Goal: Navigation & Orientation: Find specific page/section

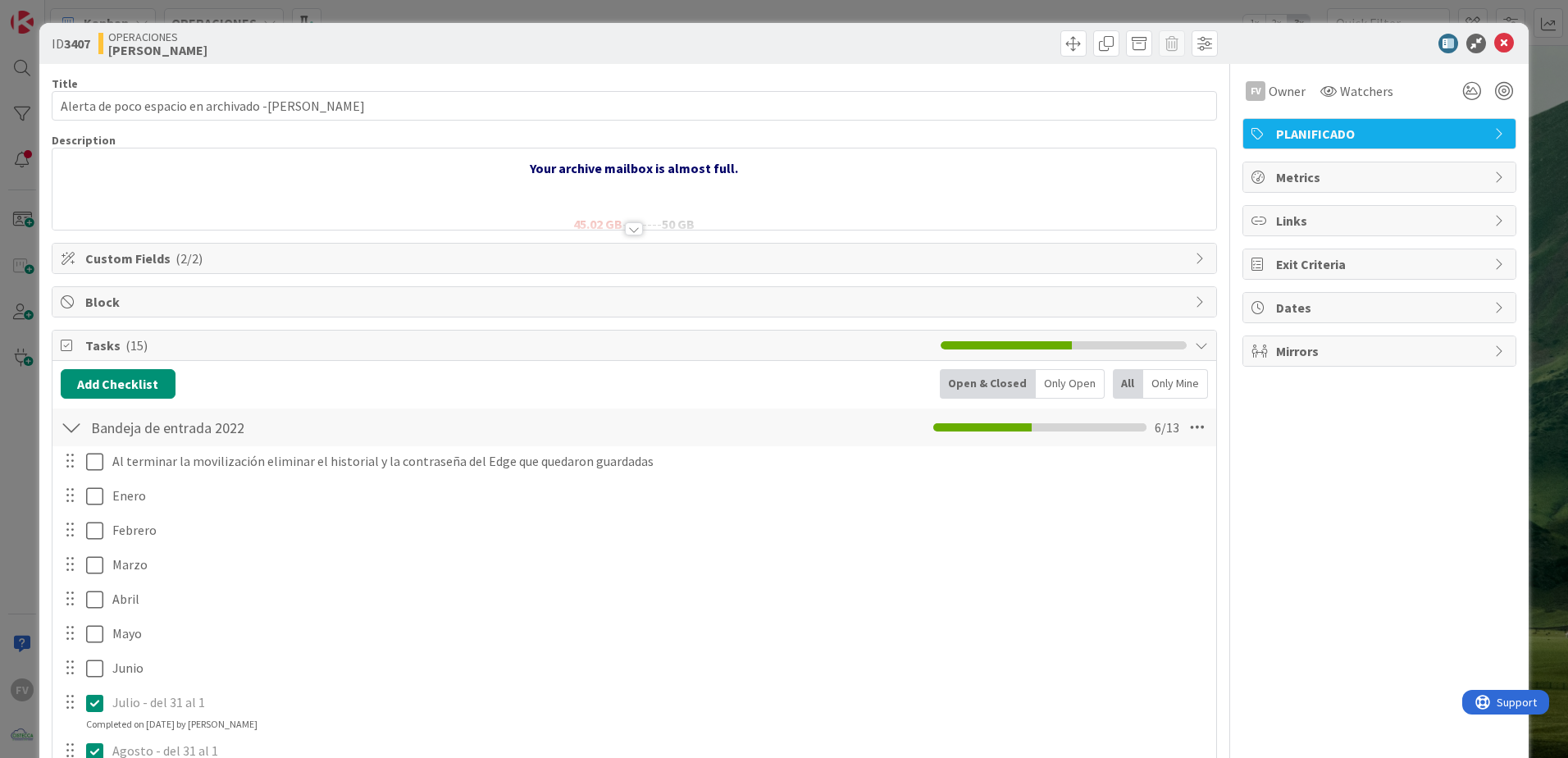
click at [76, 421] on div at bounding box center [70, 428] width 21 height 30
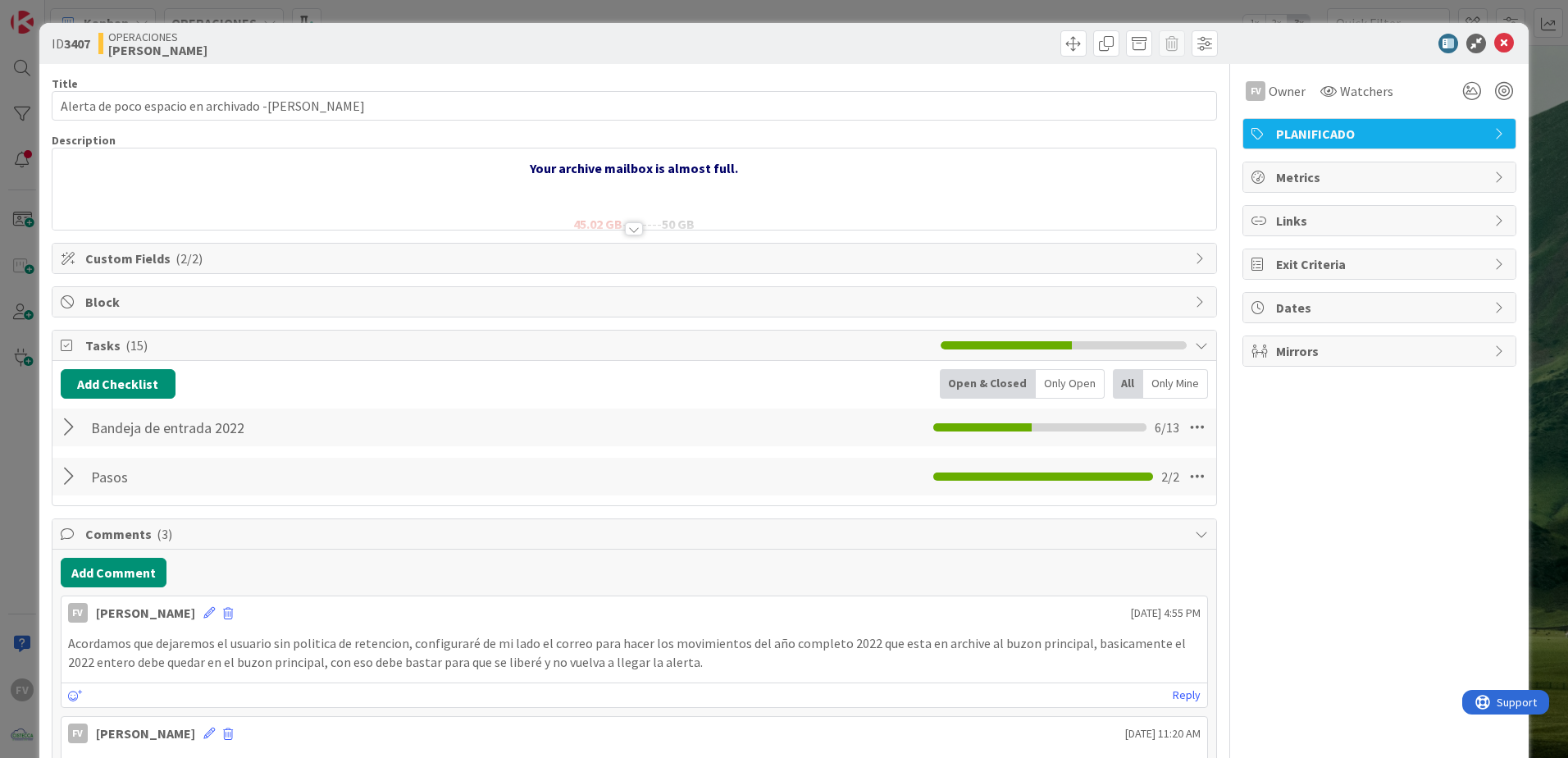
click at [26, 351] on div "ID 3407 OPERACIONES [PERSON_NAME] Title 49 / 128 Alerta de poco espacio en arch…" at bounding box center [784, 379] width 1568 height 758
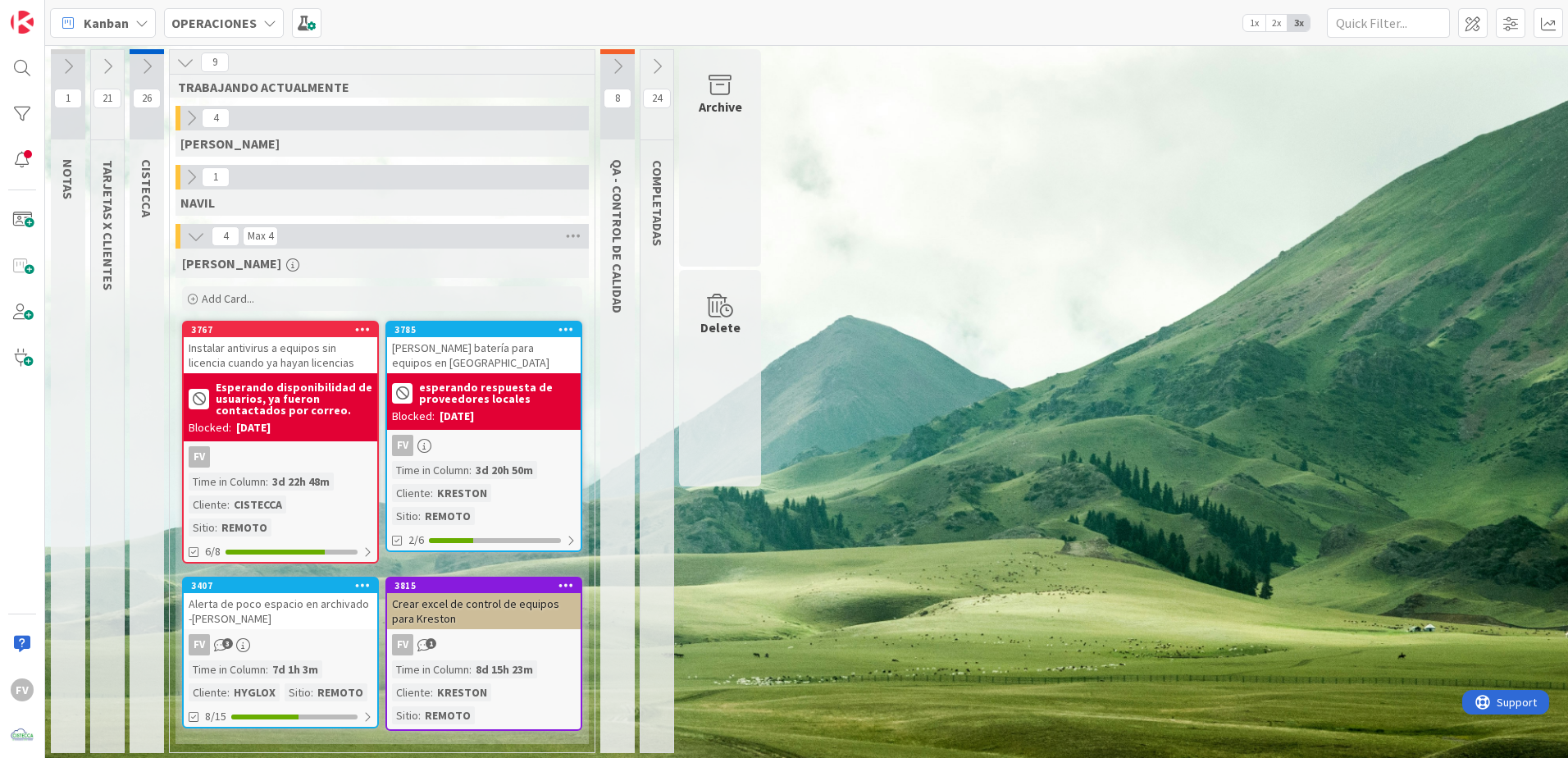
click at [1113, 501] on div "1 NOTAS 21 TARJETAS X CLIENTES 26 CISTECCA 9 TRABAJANDO ACTUALMENTE 4 [PERSON_N…" at bounding box center [807, 405] width 1516 height 711
click at [924, 373] on div "1 NOTAS 21 TARJETAS X CLIENTES 26 CISTECCA 9 TRABAJANDO ACTUALMENTE 4 [PERSON_N…" at bounding box center [807, 405] width 1516 height 711
click at [1093, 408] on div "1 NOTAS 21 TARJETAS X CLIENTES 26 CISTECCA 9 TRABAJANDO ACTUALMENTE 4 [PERSON_N…" at bounding box center [807, 405] width 1516 height 711
click at [190, 234] on icon at bounding box center [196, 236] width 18 height 18
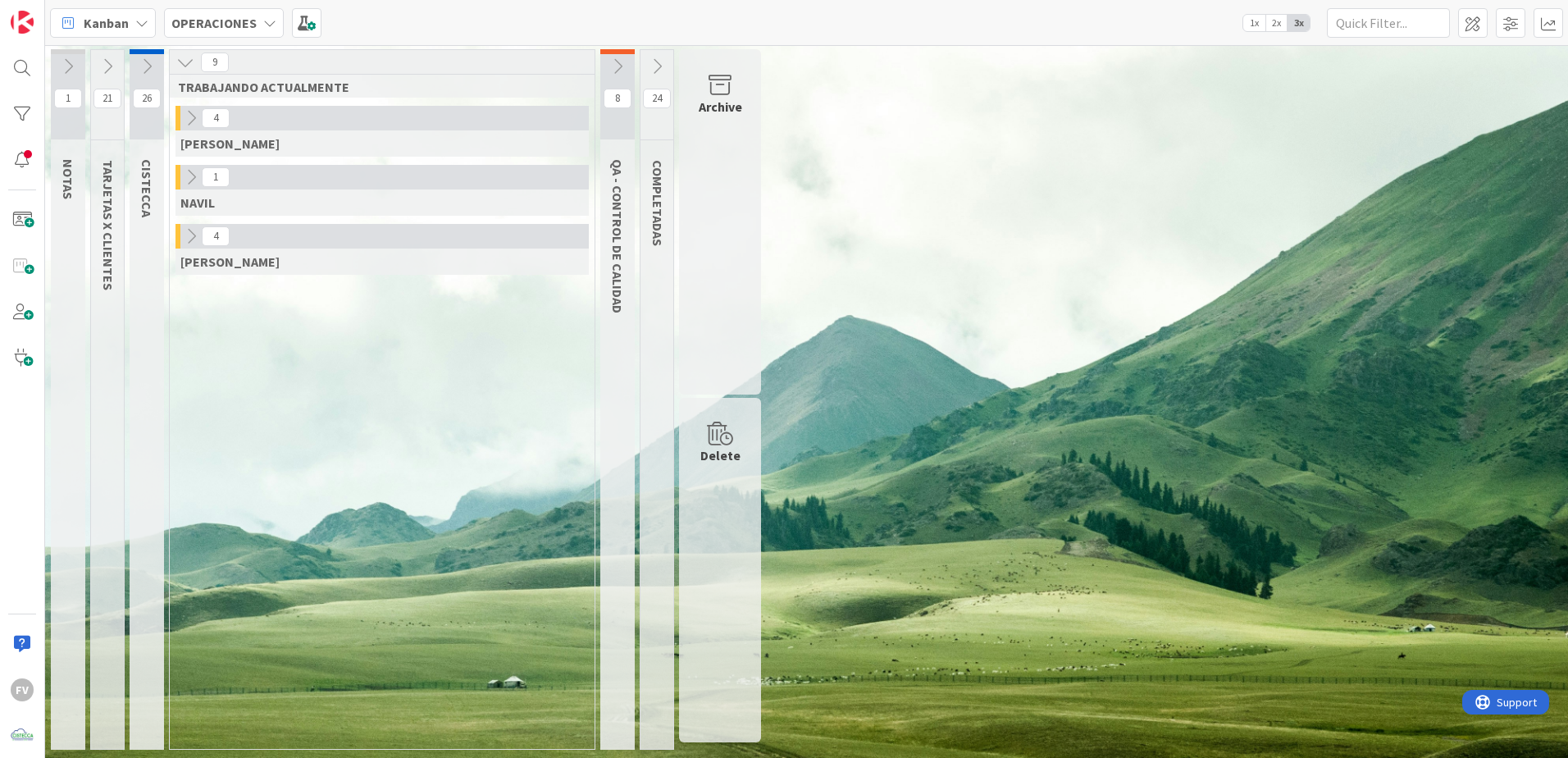
click at [194, 234] on icon at bounding box center [192, 236] width 18 height 18
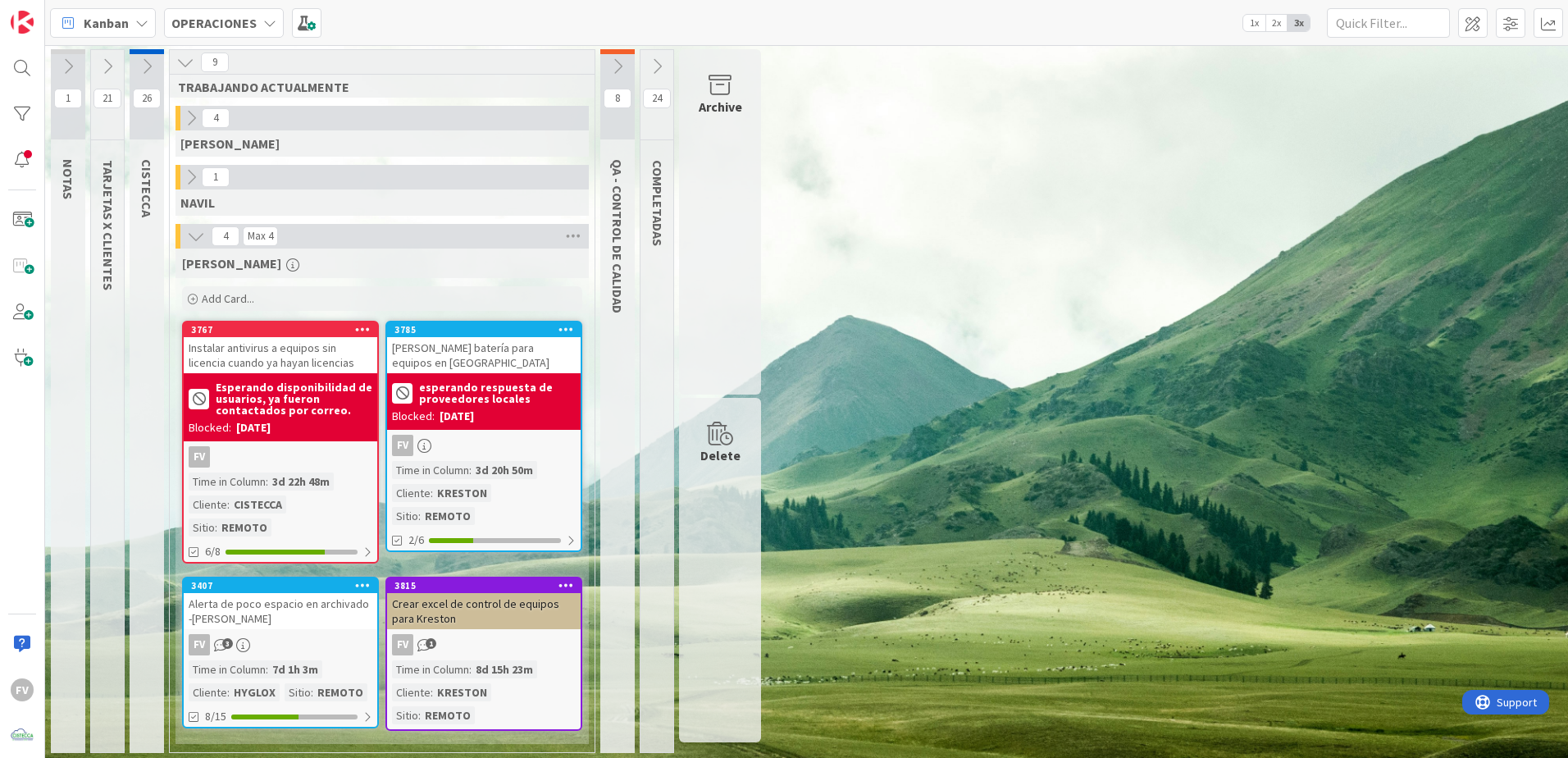
click at [110, 71] on icon at bounding box center [107, 66] width 18 height 18
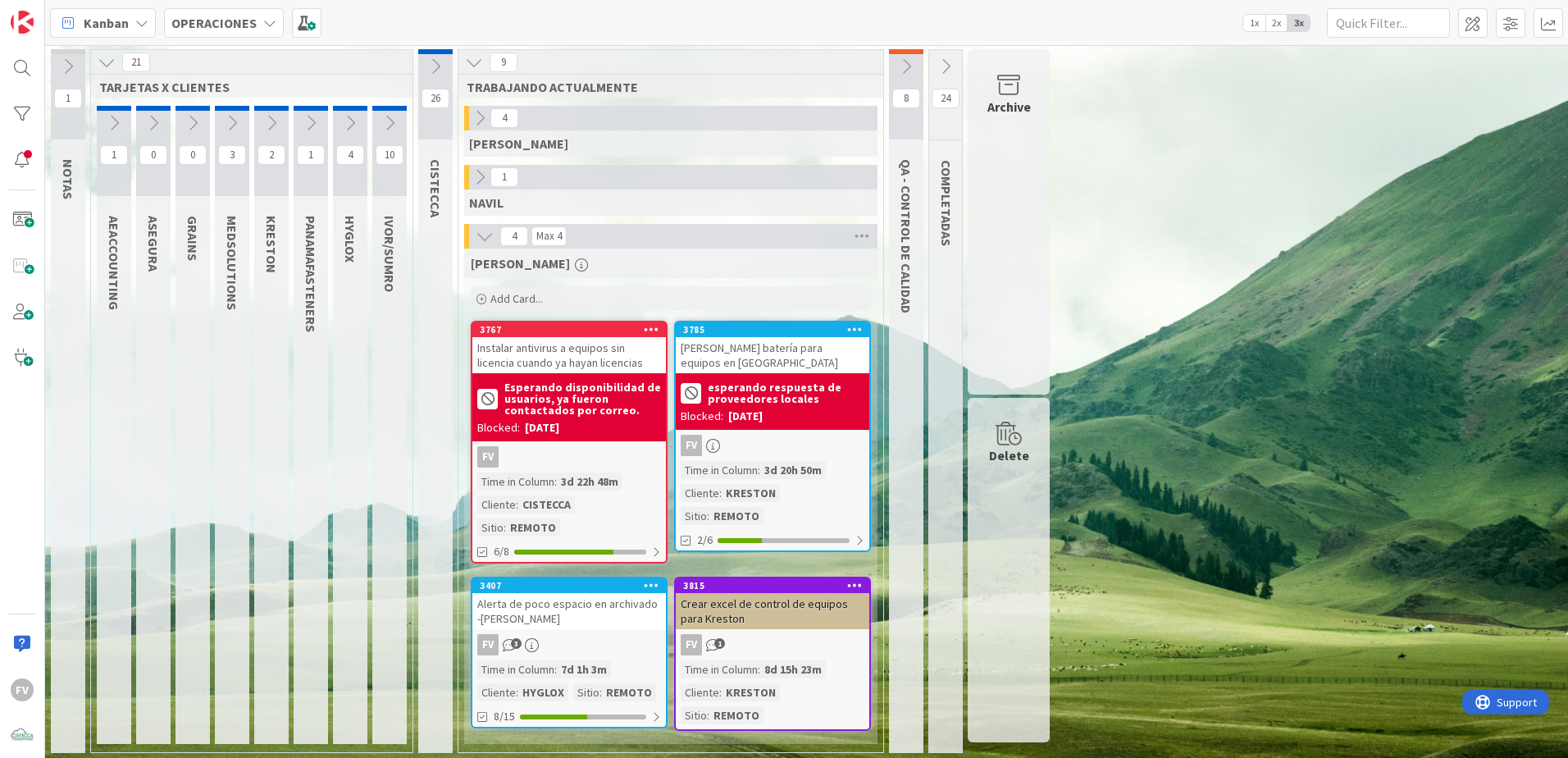
click at [225, 123] on icon at bounding box center [232, 123] width 18 height 18
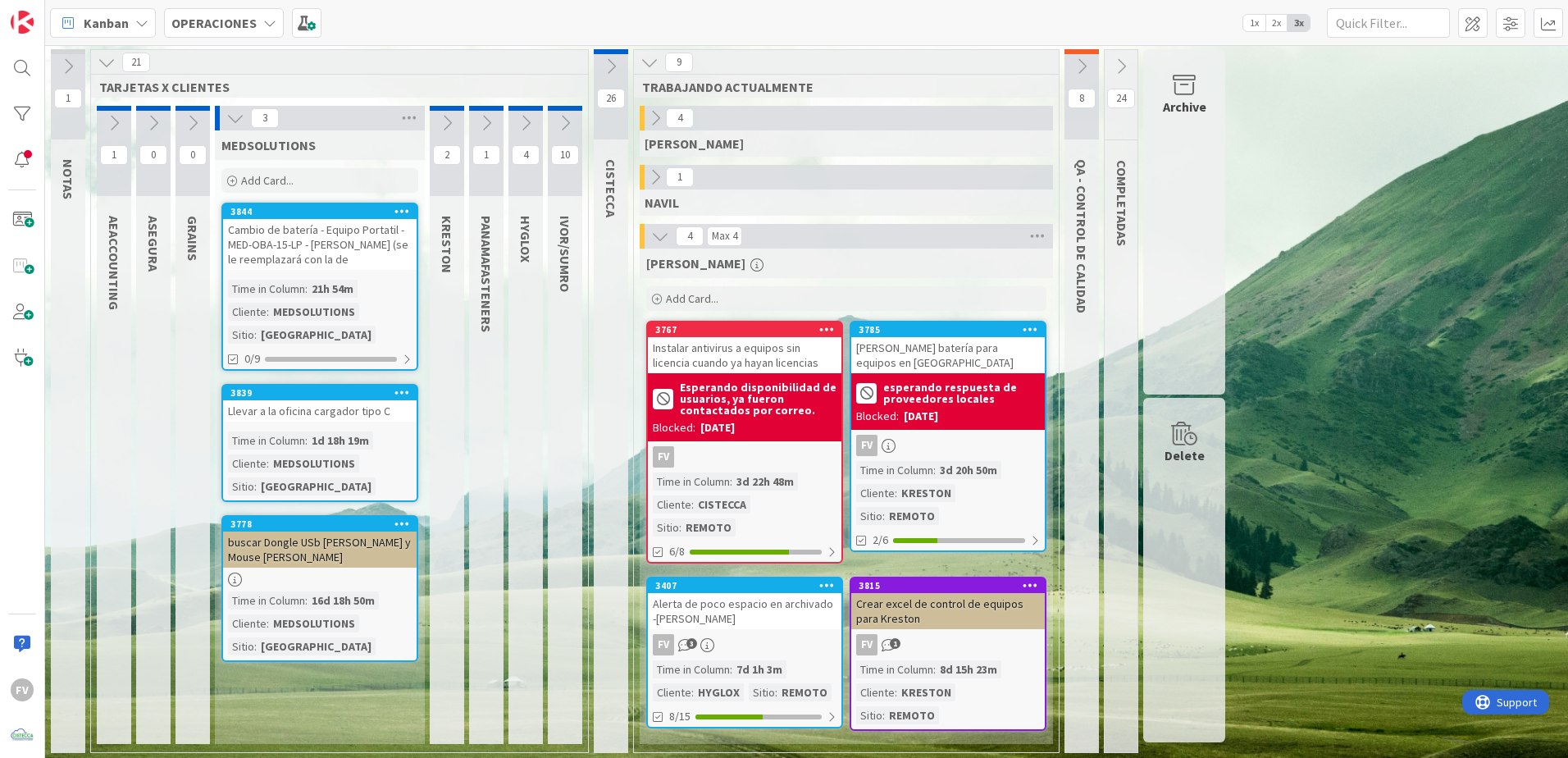
click at [335, 282] on div "21h 54m" at bounding box center [332, 289] width 50 height 18
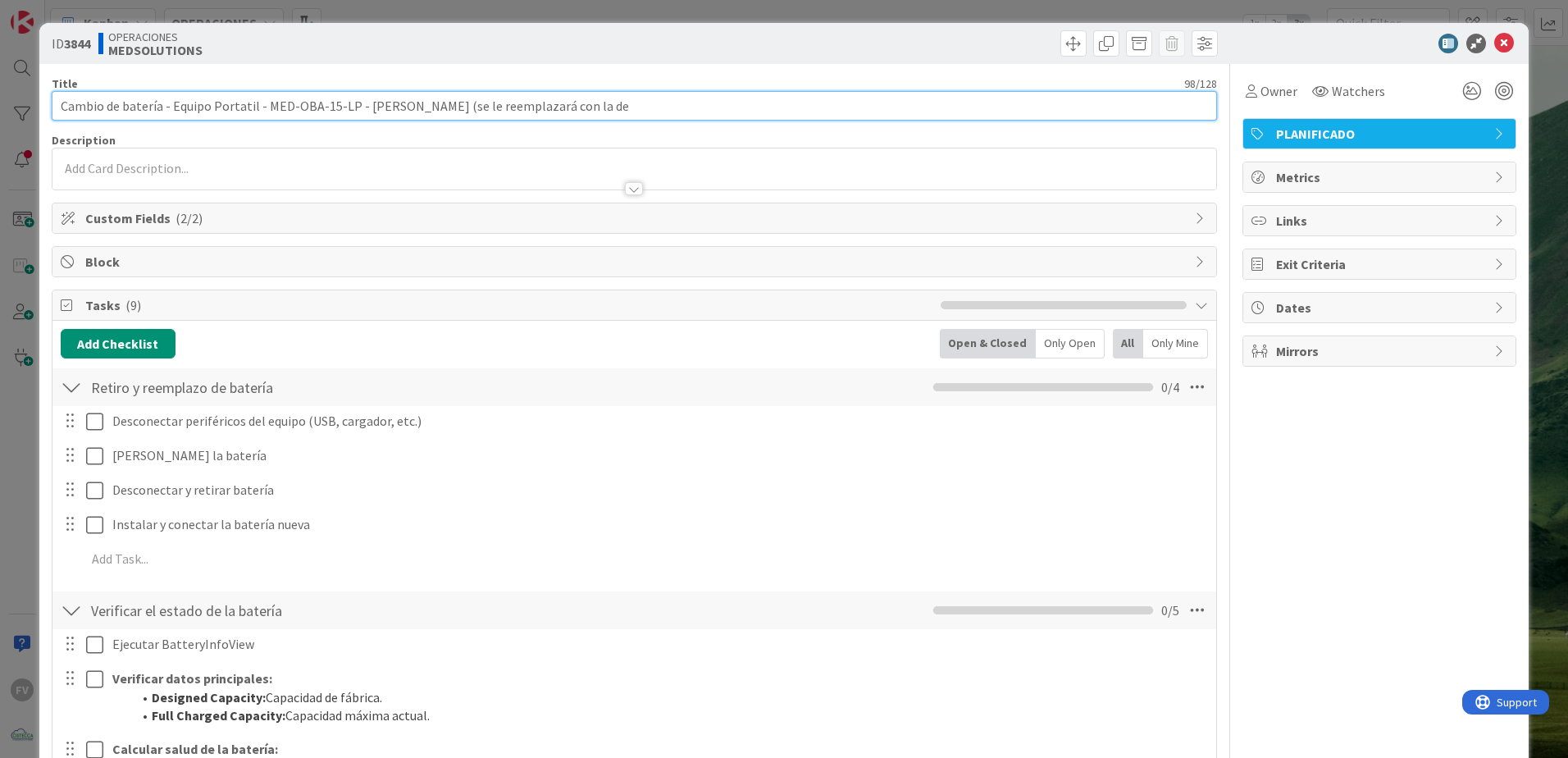
click at [636, 95] on input "Cambio de batería - Equipo Portatil - MED-OBA-15-LP - [PERSON_NAME] (se le reem…" at bounding box center [634, 106] width 1166 height 30
drag, startPoint x: 639, startPoint y: 110, endPoint x: 570, endPoint y: 227, distance: 135.8
click at [455, 101] on input "Cambio de batería - Equipo Portatil - MED-OBA-15-LP - [PERSON_NAME] (se le reem…" at bounding box center [634, 106] width 1166 height 30
type input "Cambio de batería - Equipo Portatil - MED-OBA-15-LP - [PERSON_NAME]"
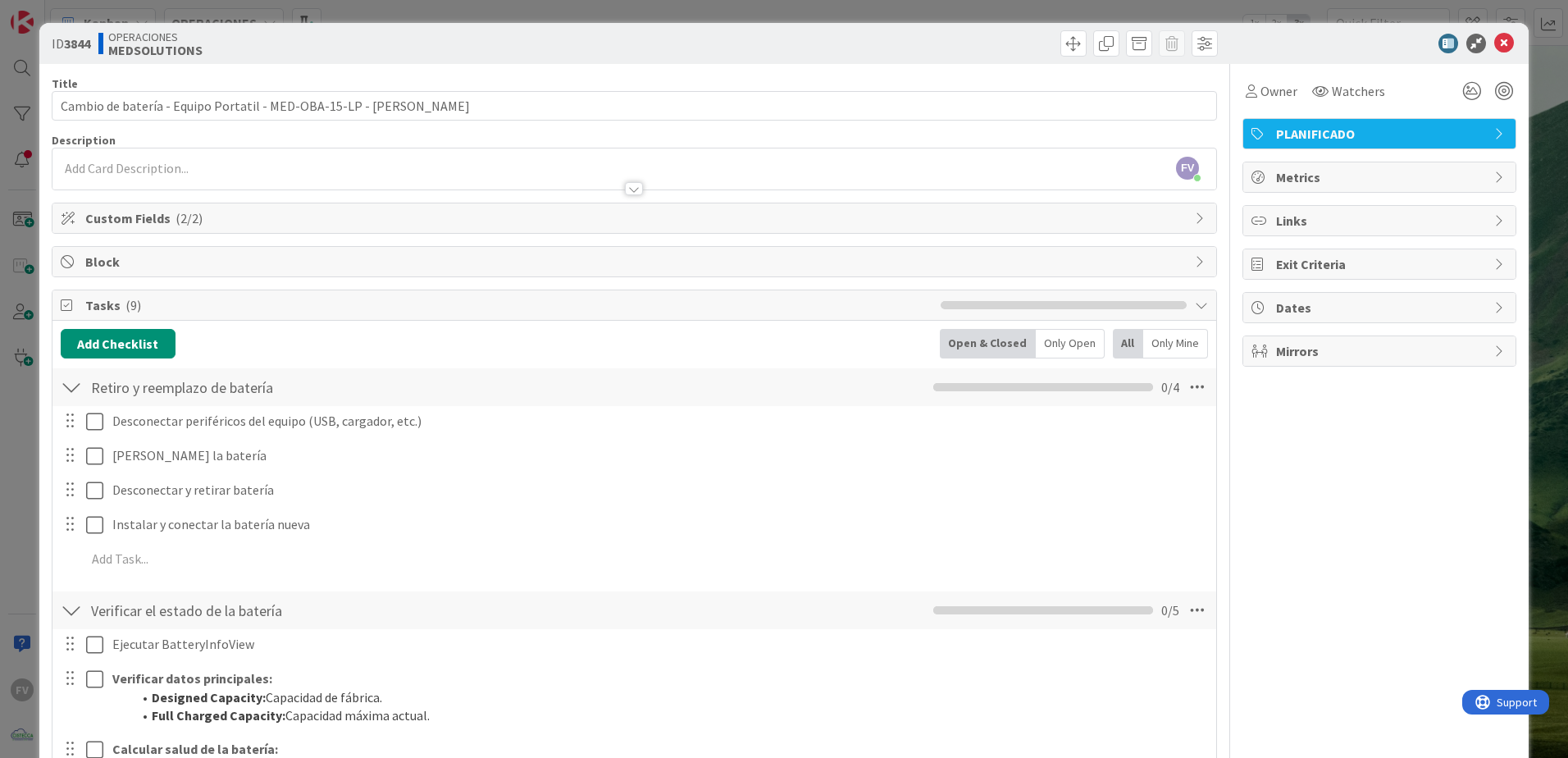
click at [1113, 12] on div "ID 3844 OPERACIONES MEDSOLUTIONS Title 70 / 128 Cambio de batería - Equipo Port…" at bounding box center [784, 379] width 1568 height 758
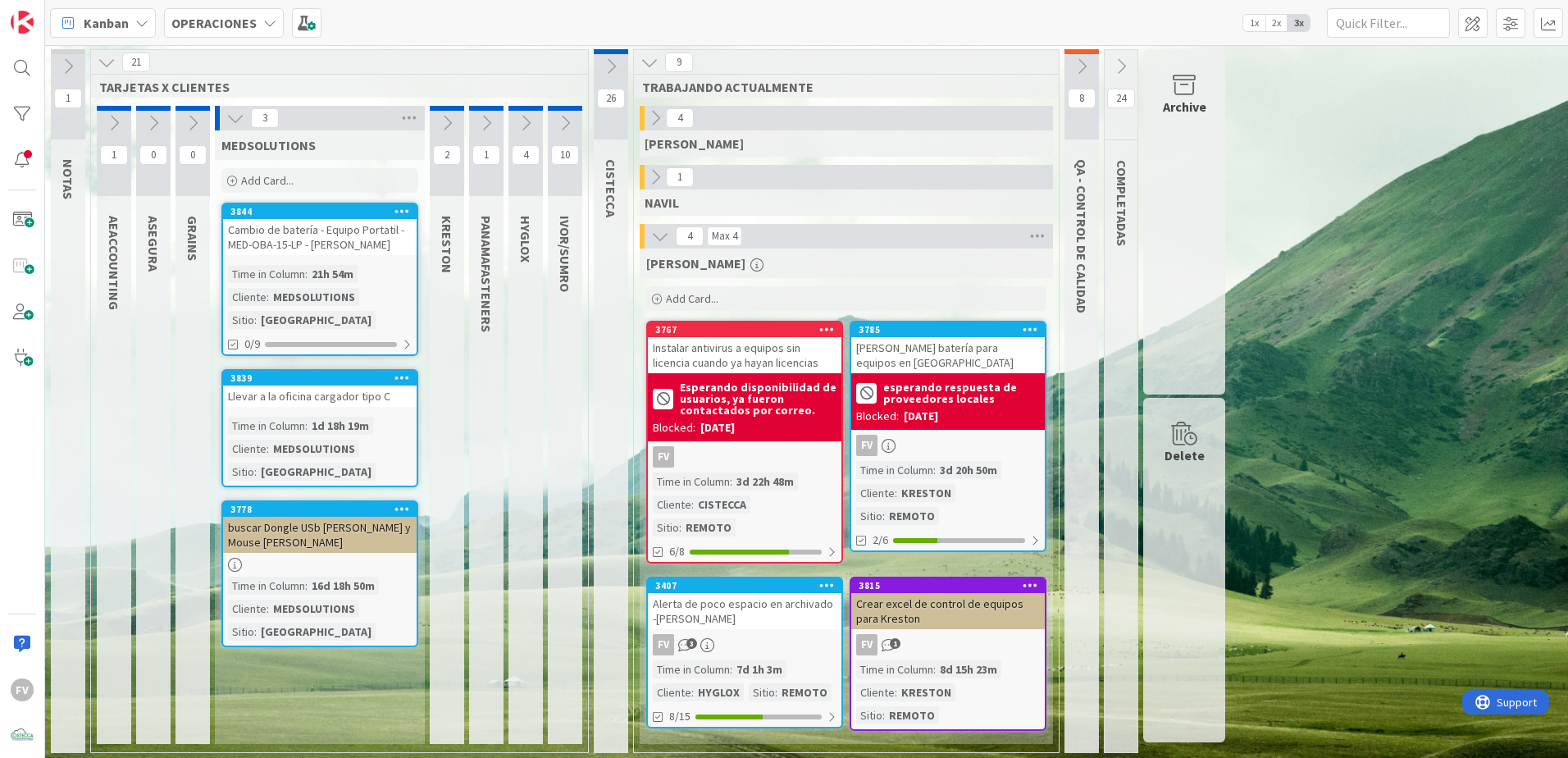
click at [515, 128] on button at bounding box center [525, 123] width 35 height 25
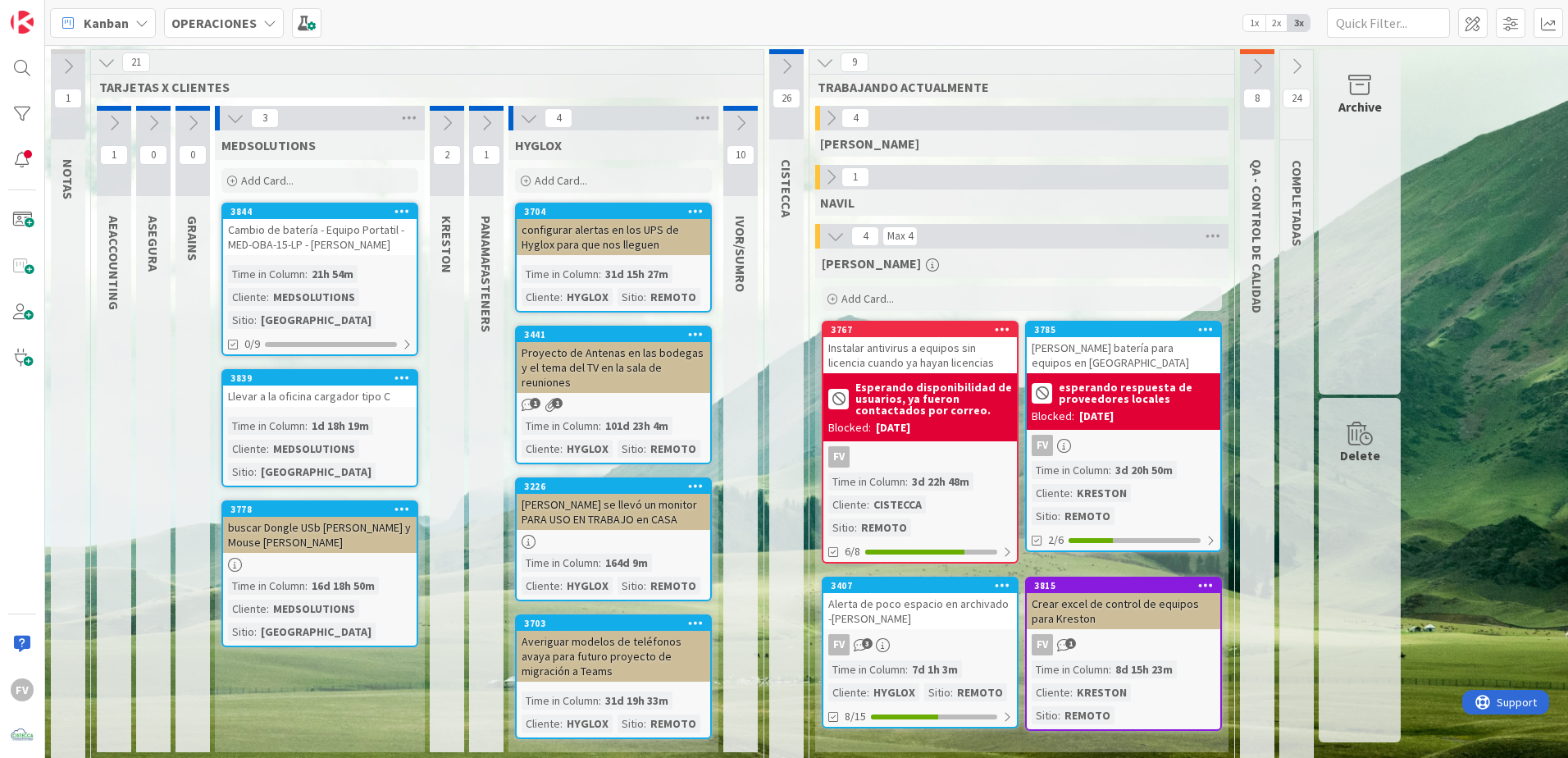
click at [494, 116] on icon at bounding box center [486, 123] width 18 height 18
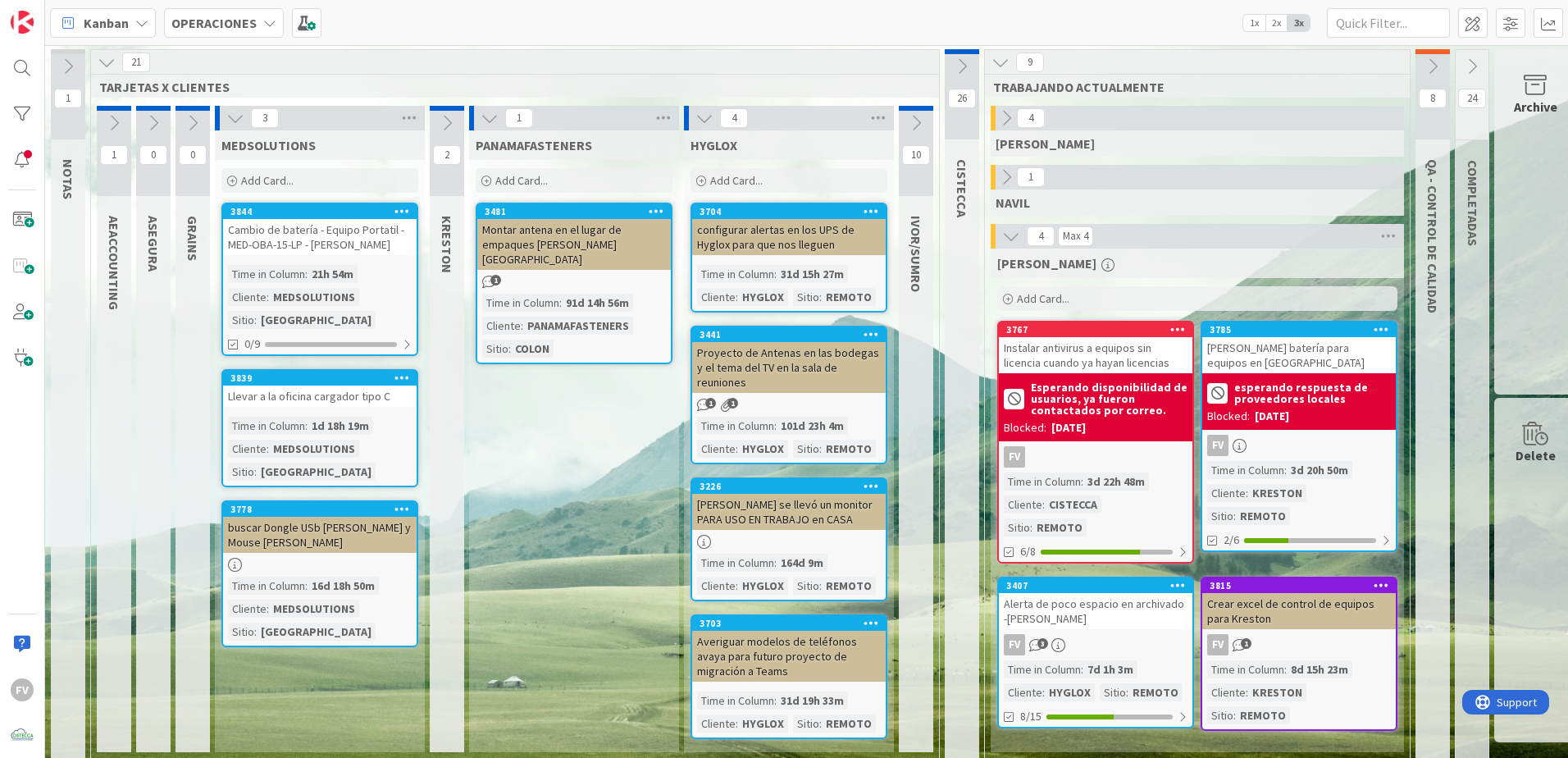
click at [441, 117] on icon at bounding box center [447, 123] width 18 height 18
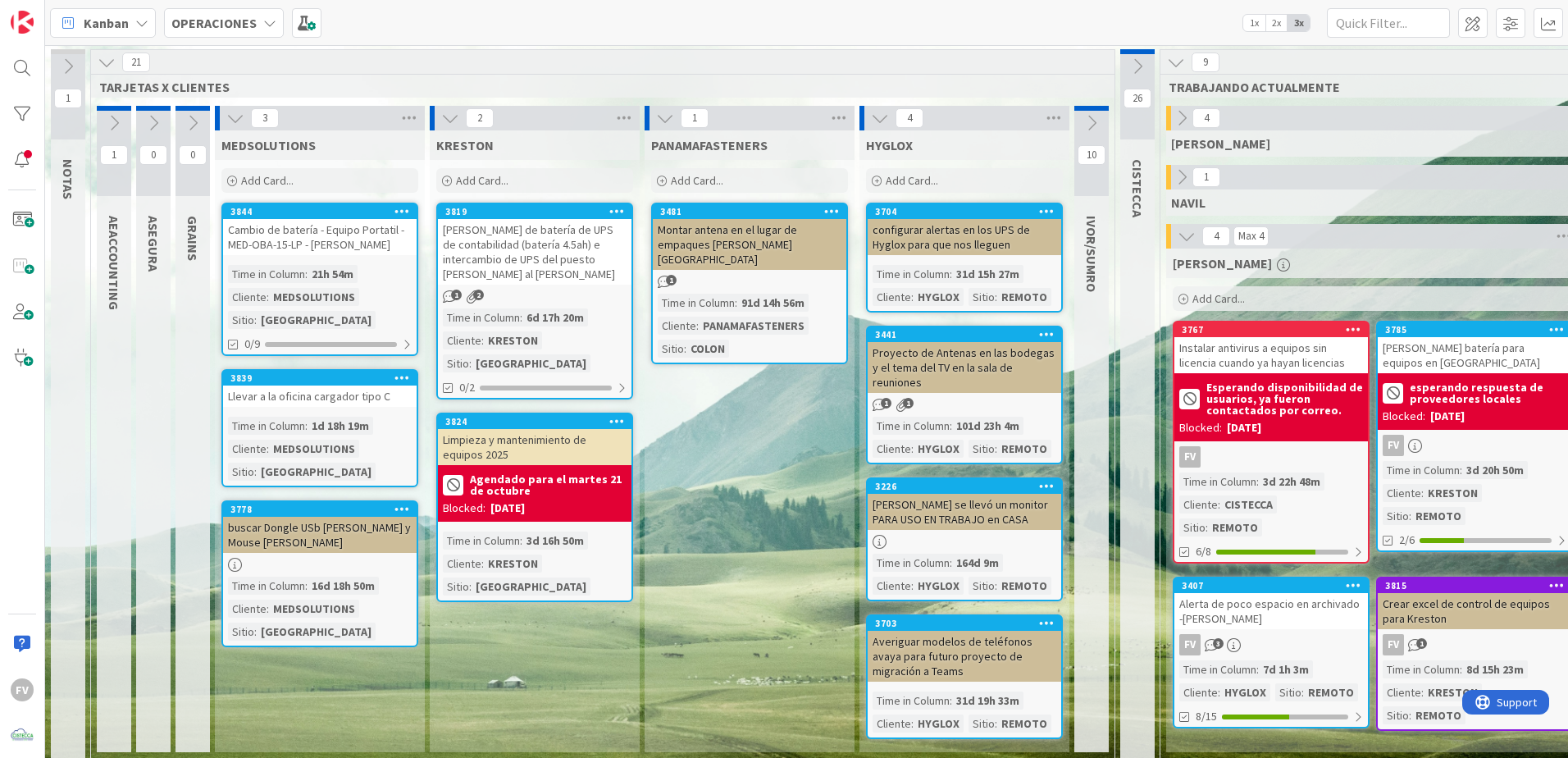
click at [449, 125] on icon at bounding box center [451, 118] width 18 height 18
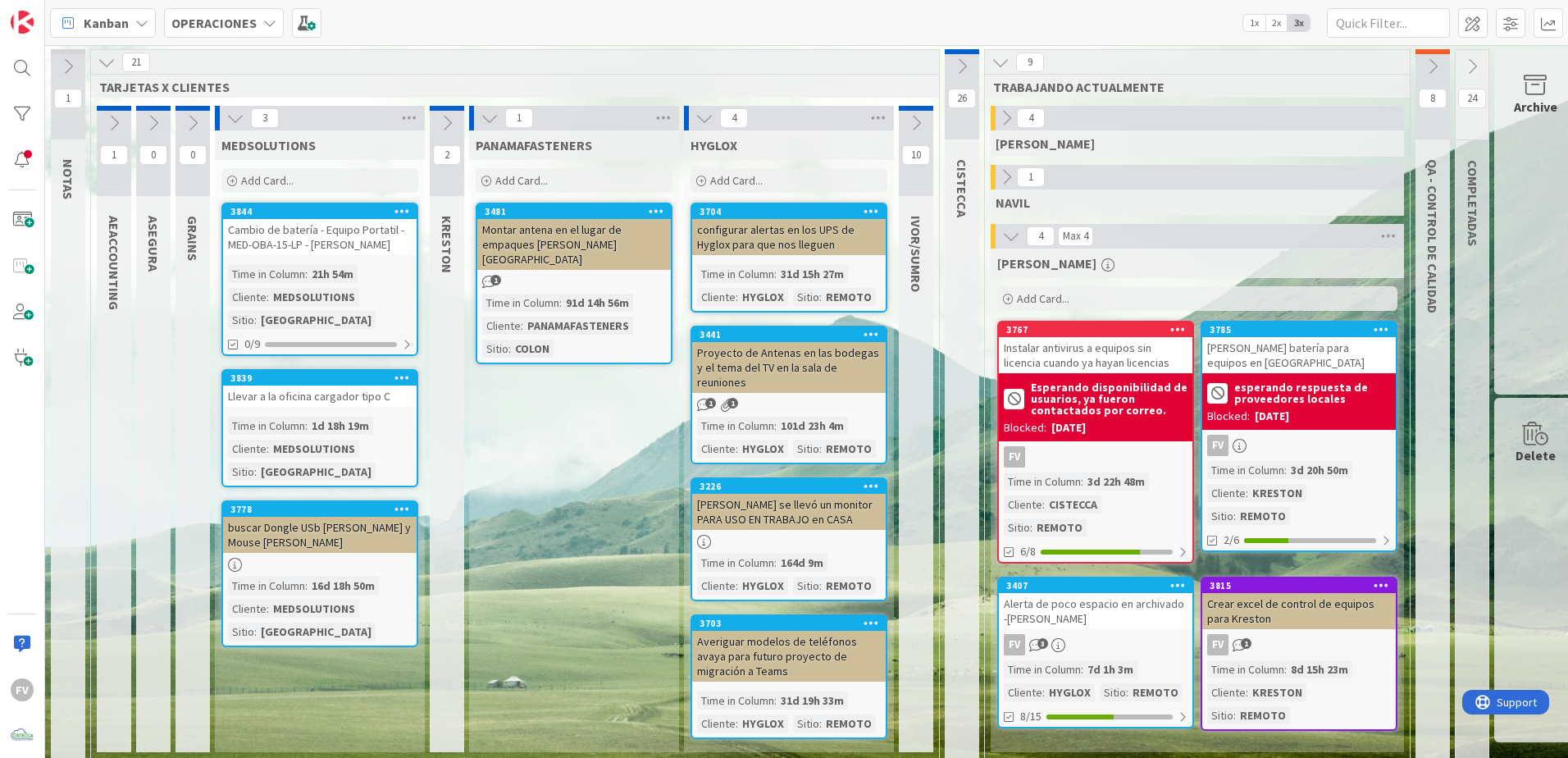
click at [903, 122] on button at bounding box center [916, 123] width 35 height 25
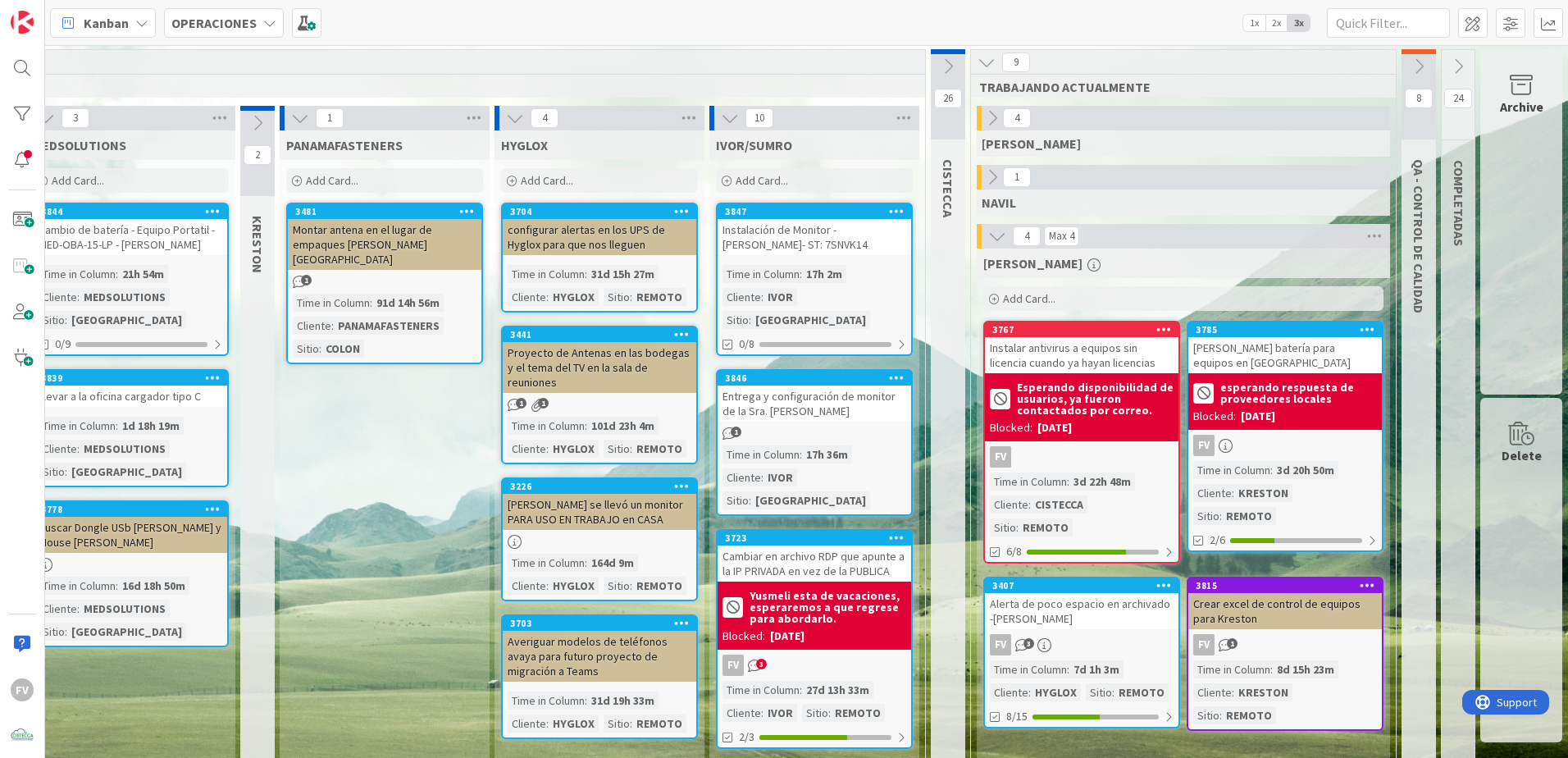
scroll to position [0, 201]
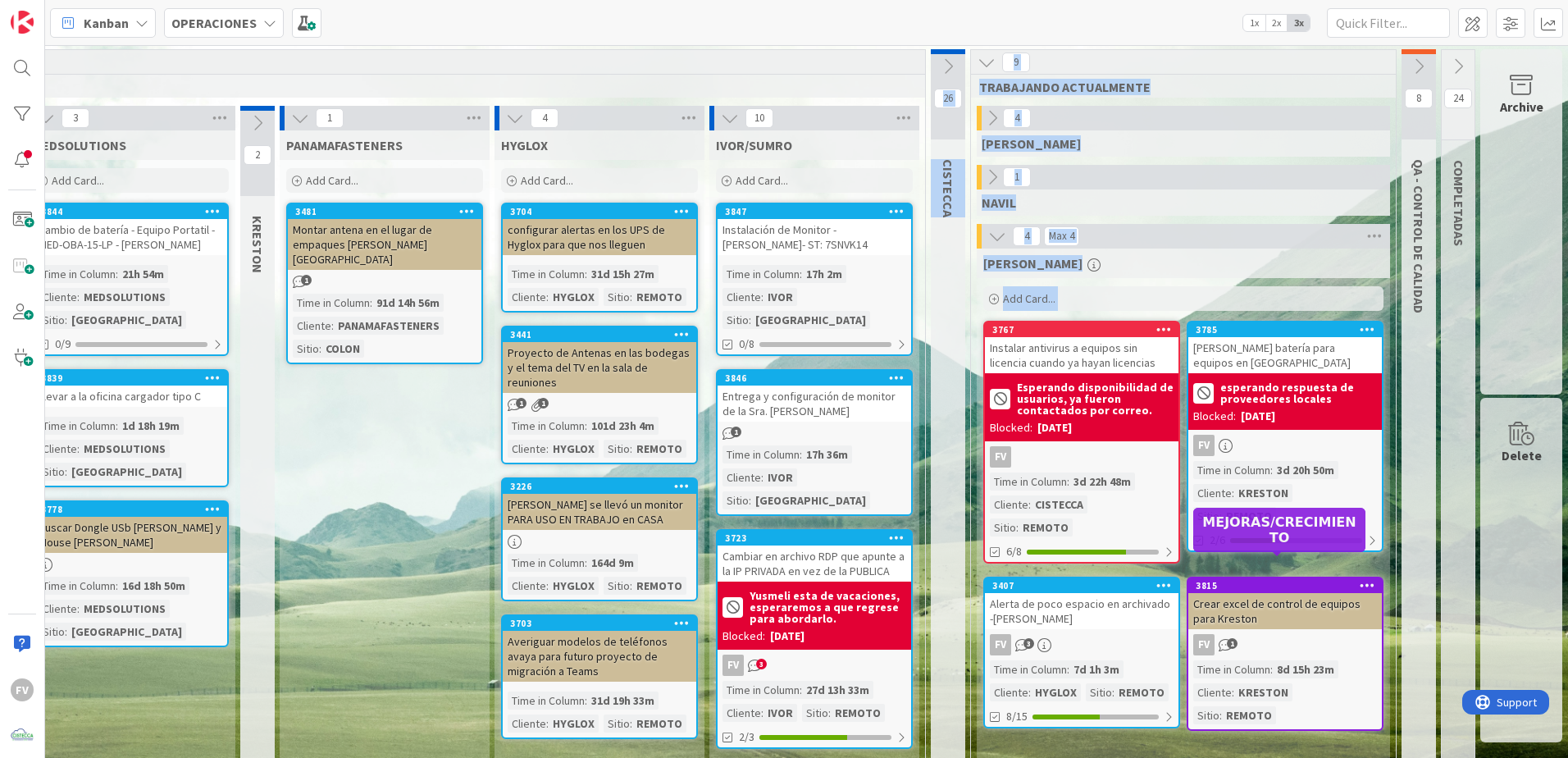
drag, startPoint x: 1137, startPoint y: 536, endPoint x: 755, endPoint y: 442, distance: 393.4
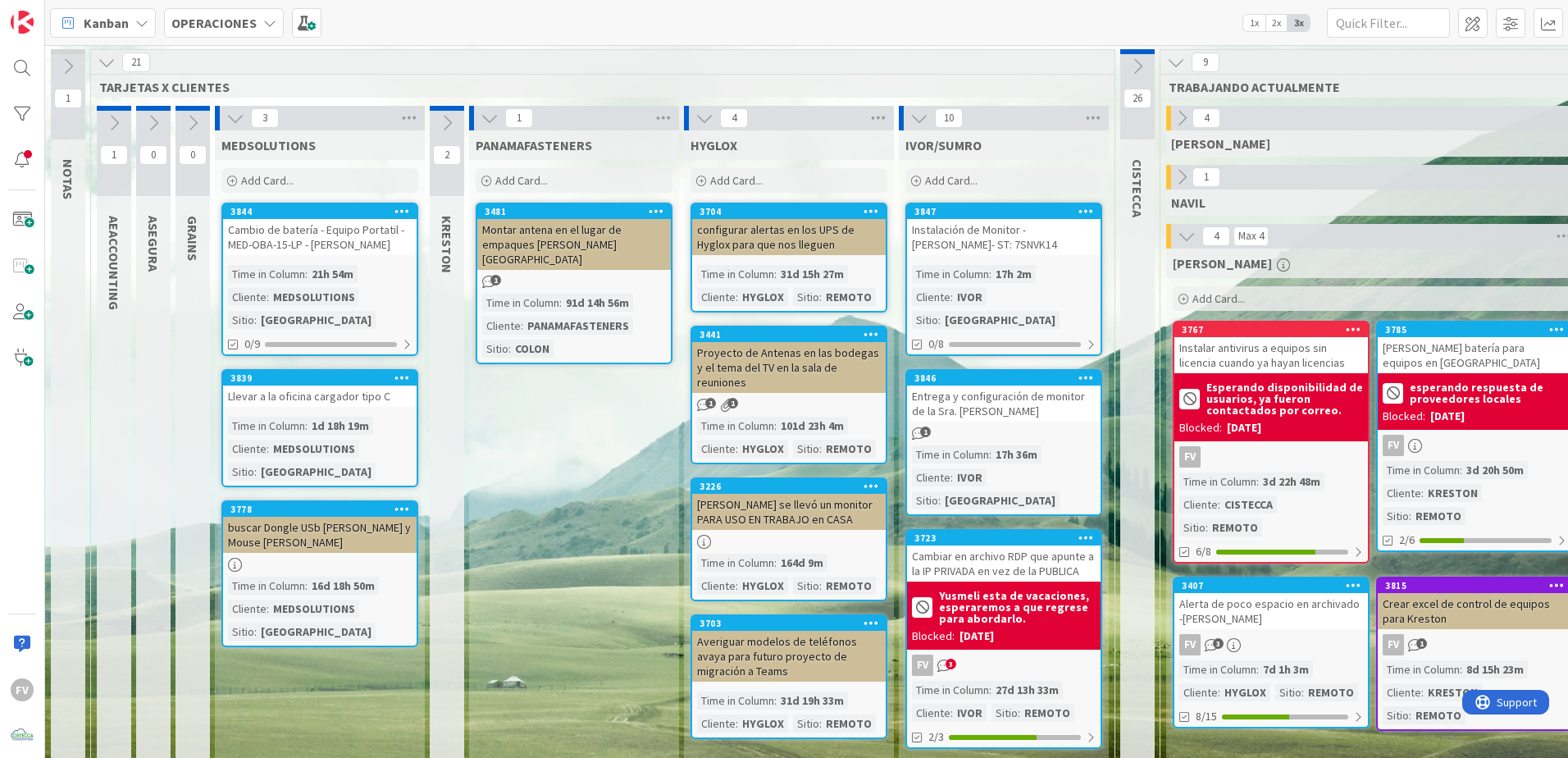
click at [117, 121] on icon at bounding box center [114, 123] width 18 height 18
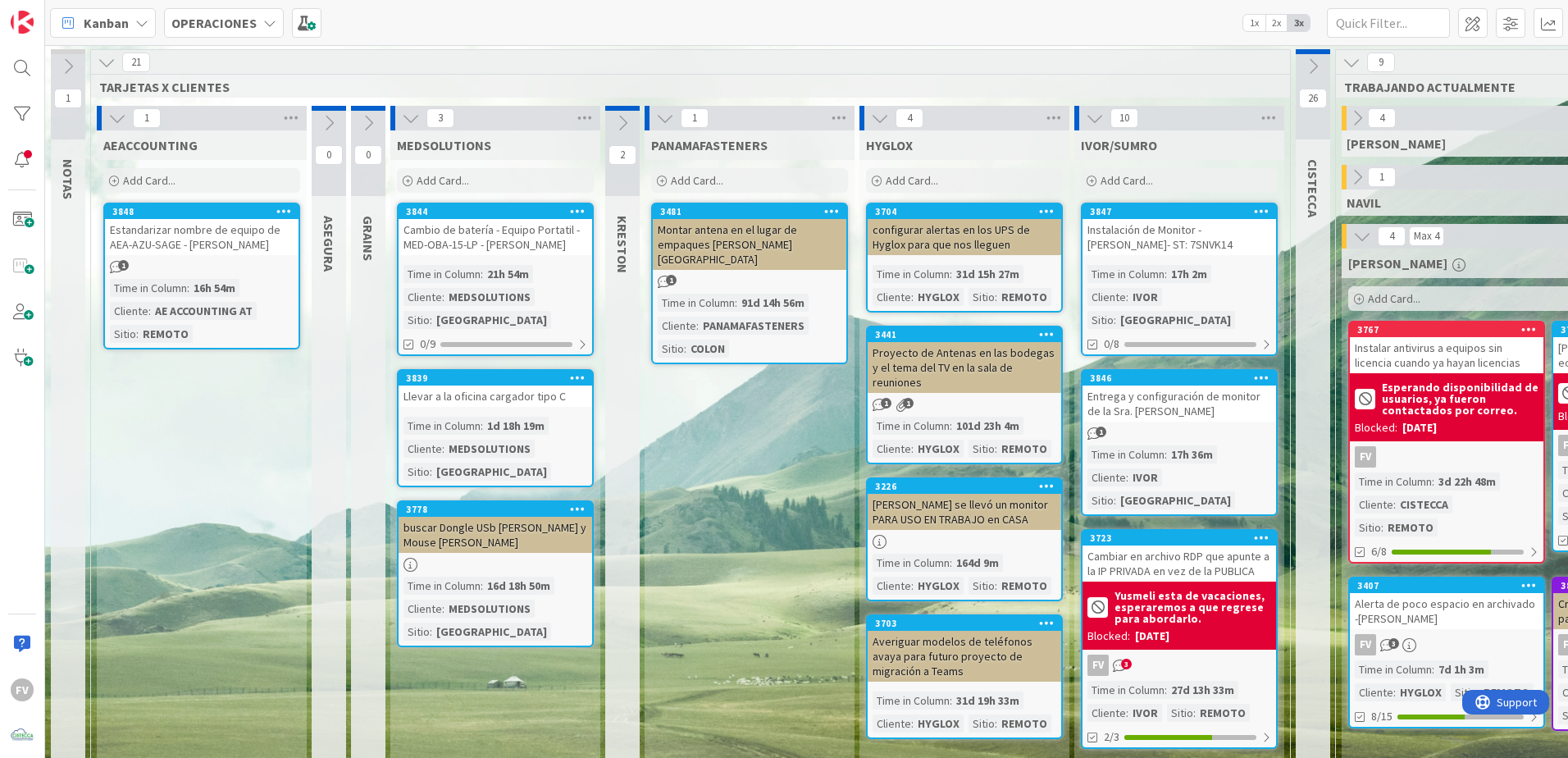
click at [240, 258] on div "3848 Estandarizar nombre de equipo de AEA-AZU-SAGE - [PERSON_NAME] 1 Time in [G…" at bounding box center [201, 276] width 196 height 147
